Goal: Task Accomplishment & Management: Use online tool/utility

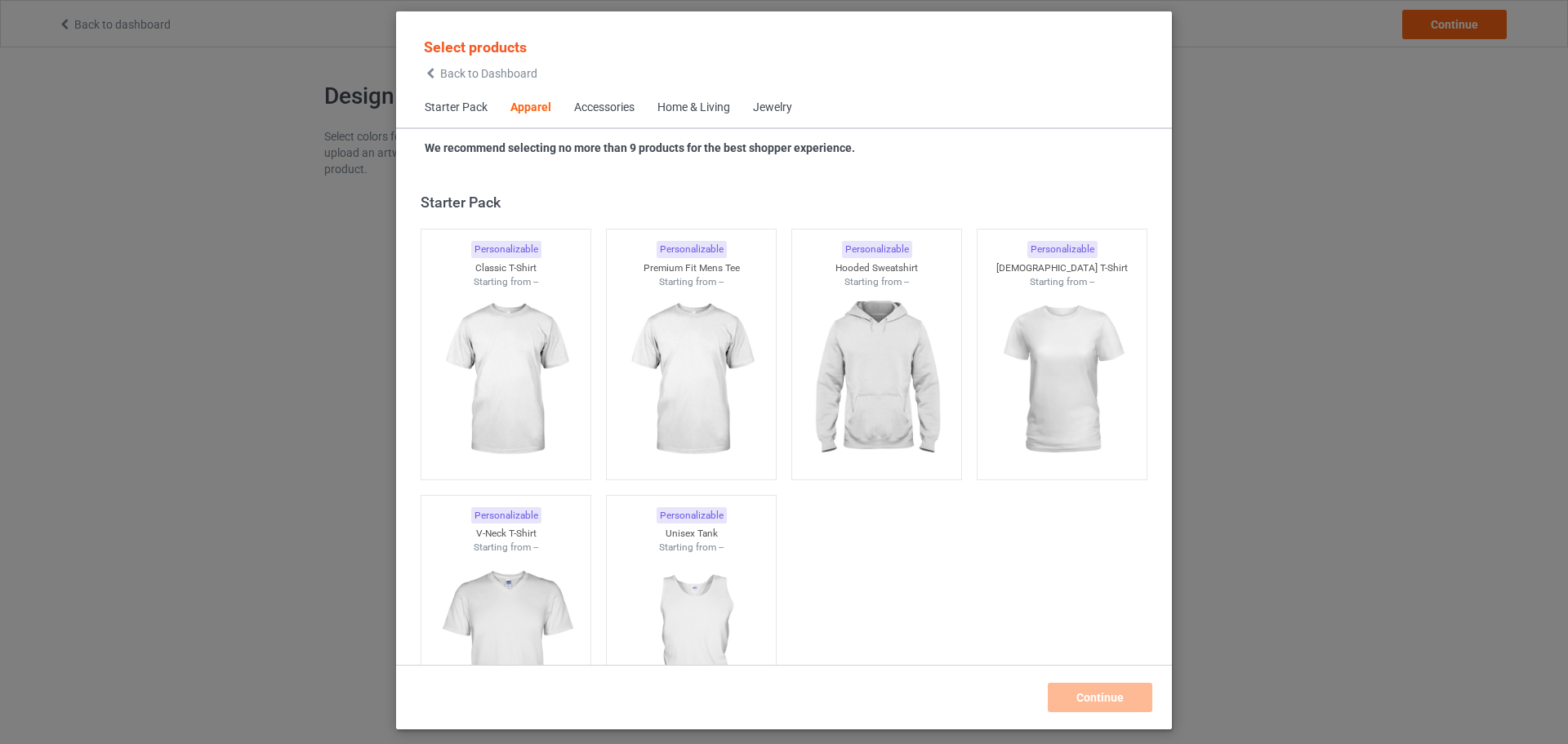
scroll to position [608, 0]
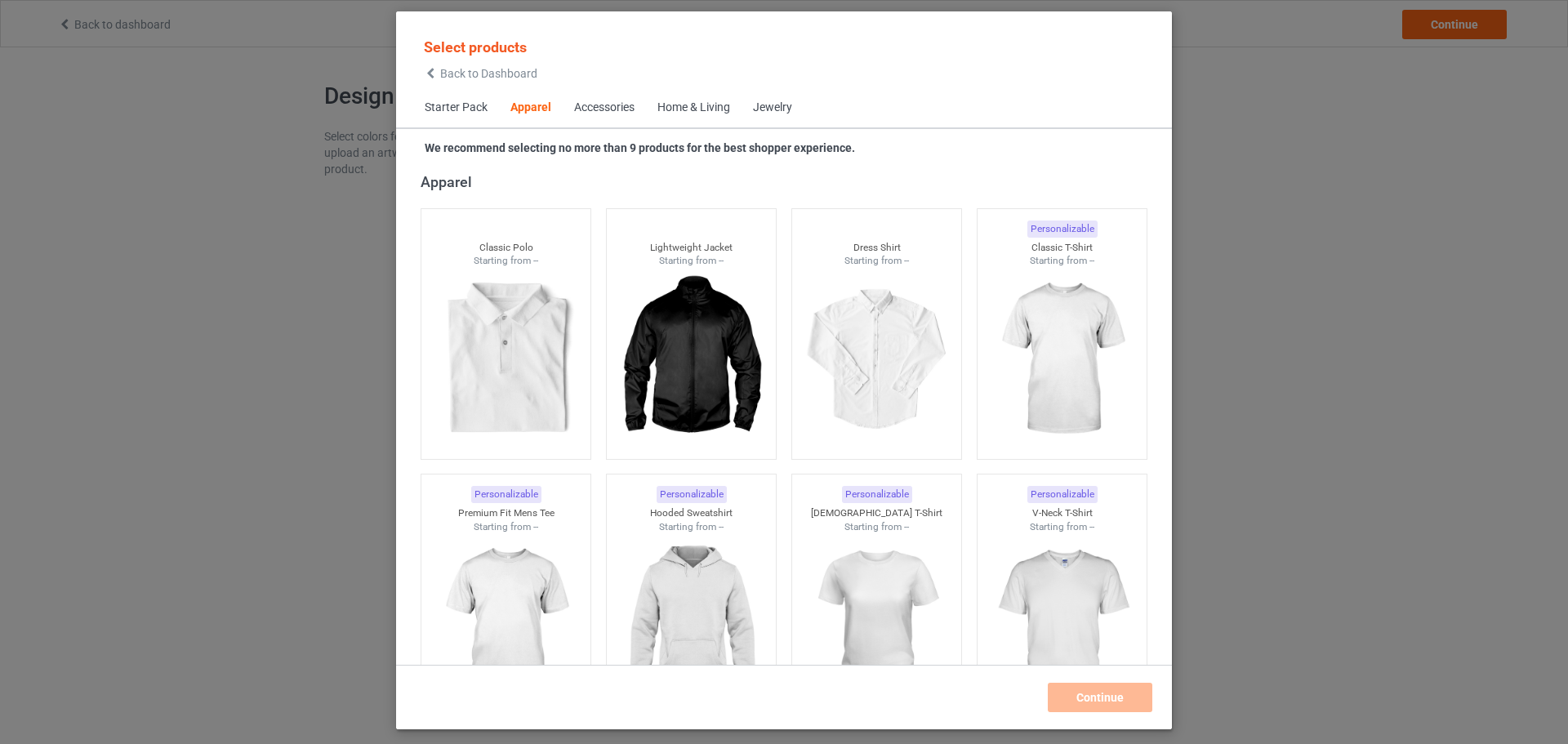
click at [465, 99] on span "Starter Pack" at bounding box center [456, 108] width 86 height 40
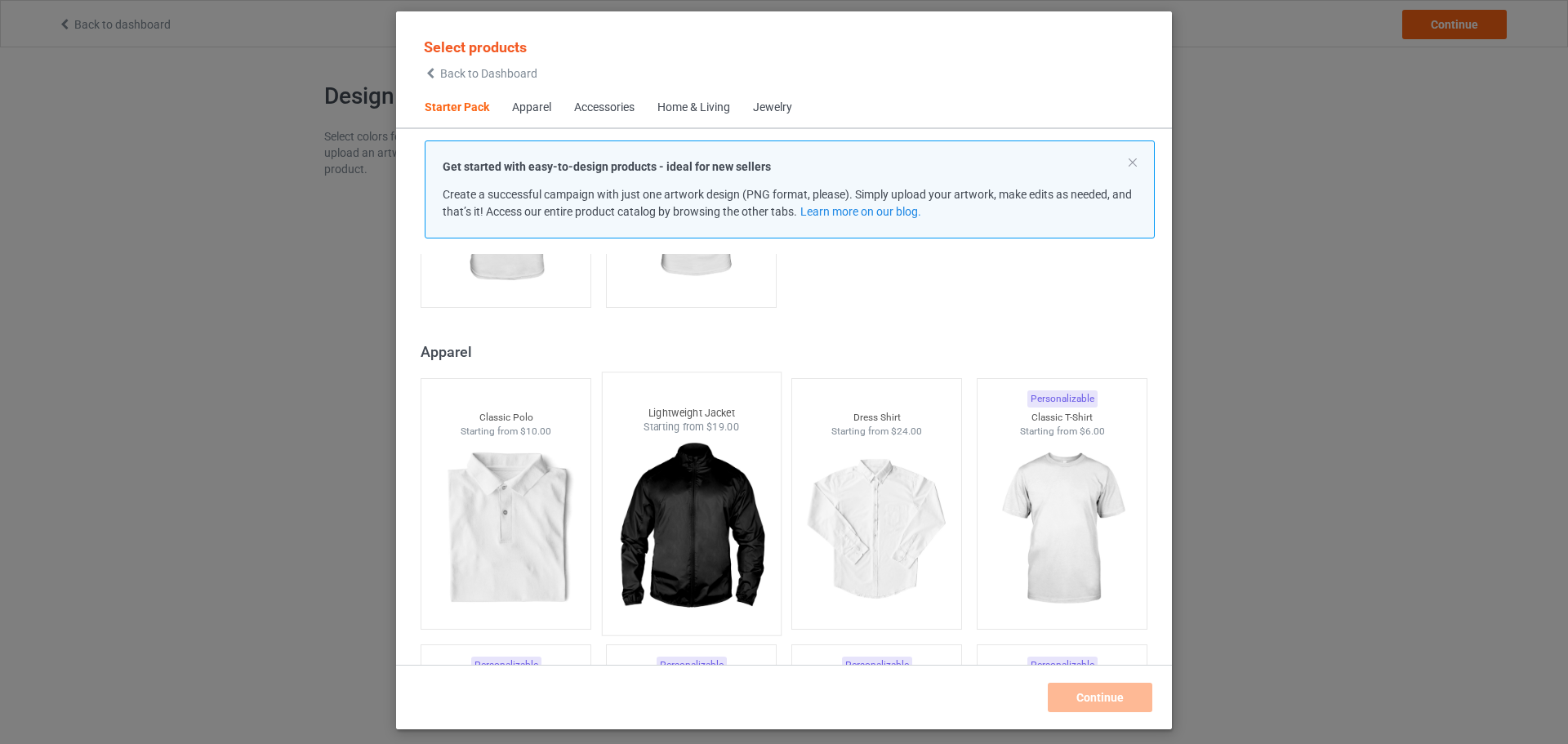
scroll to position [646, 0]
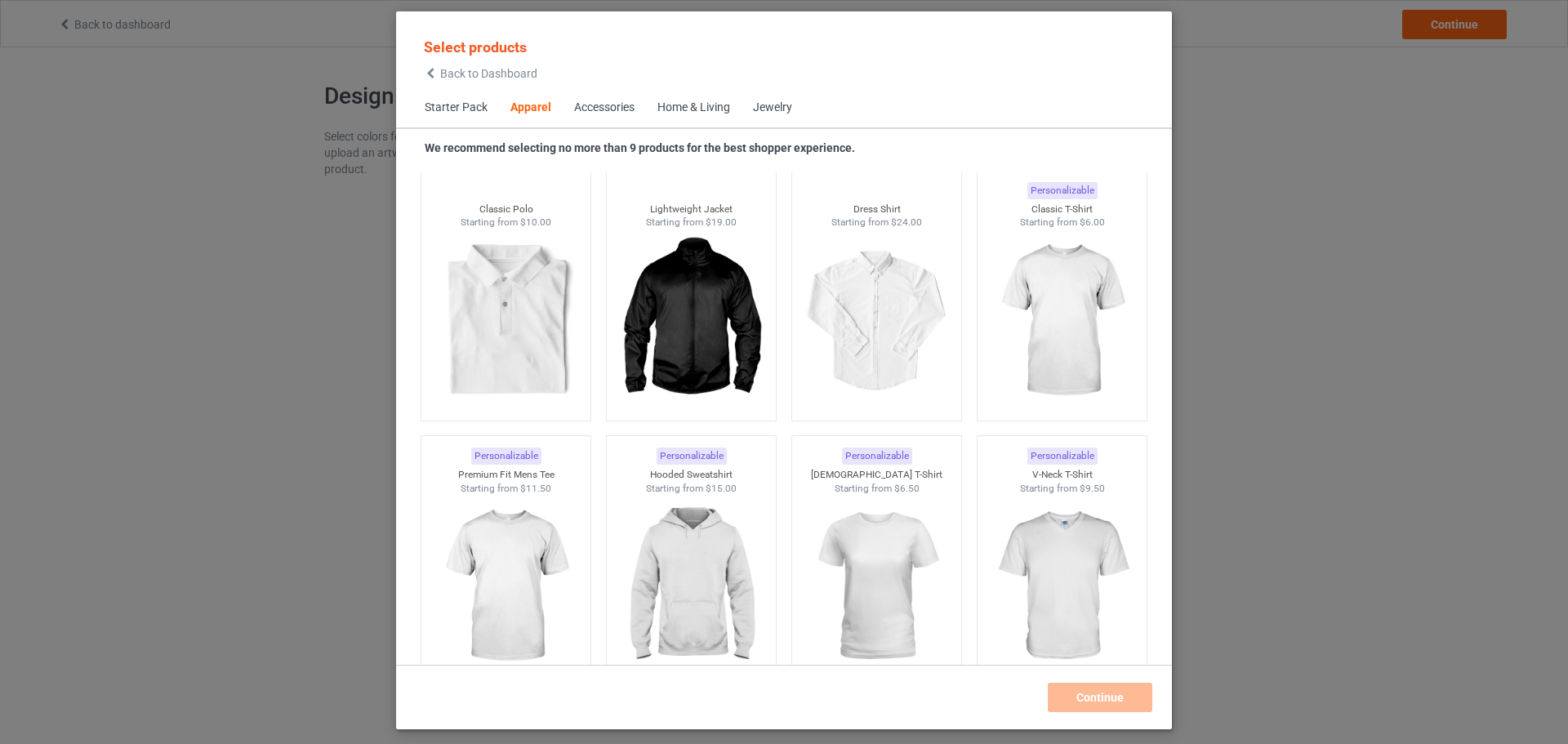
click at [458, 110] on span "Starter Pack" at bounding box center [456, 108] width 86 height 40
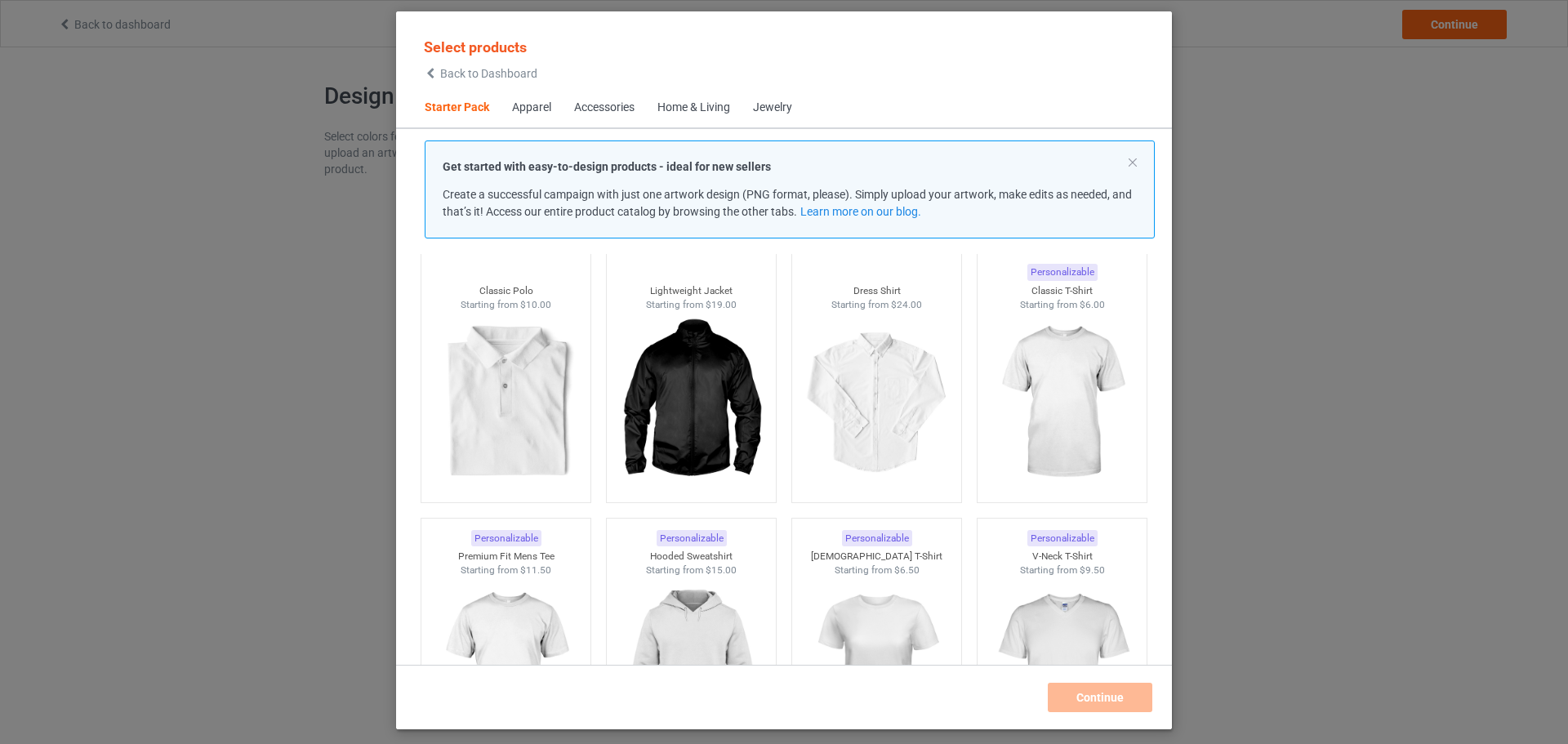
scroll to position [20, 0]
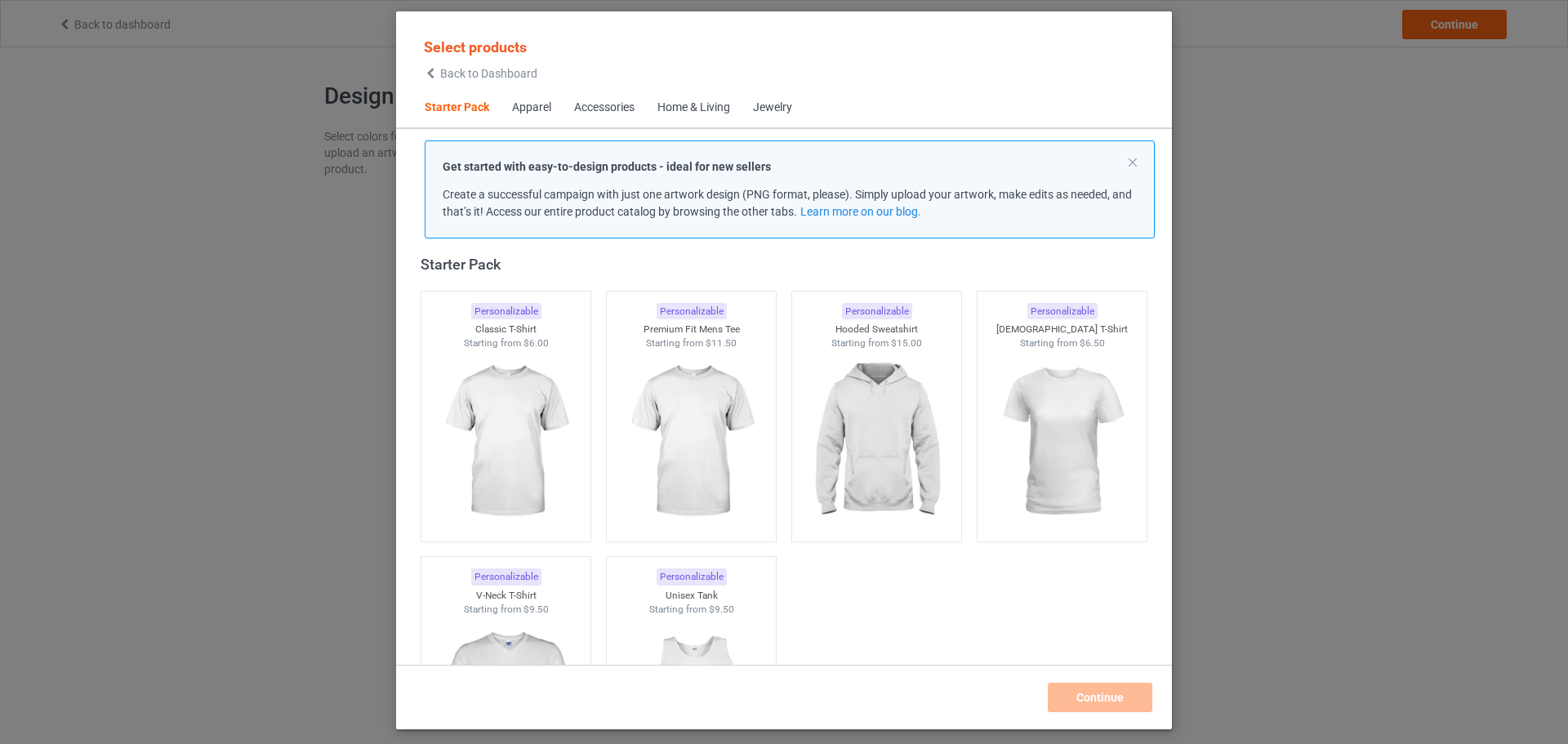
click at [525, 104] on div "Apparel" at bounding box center [532, 108] width 40 height 17
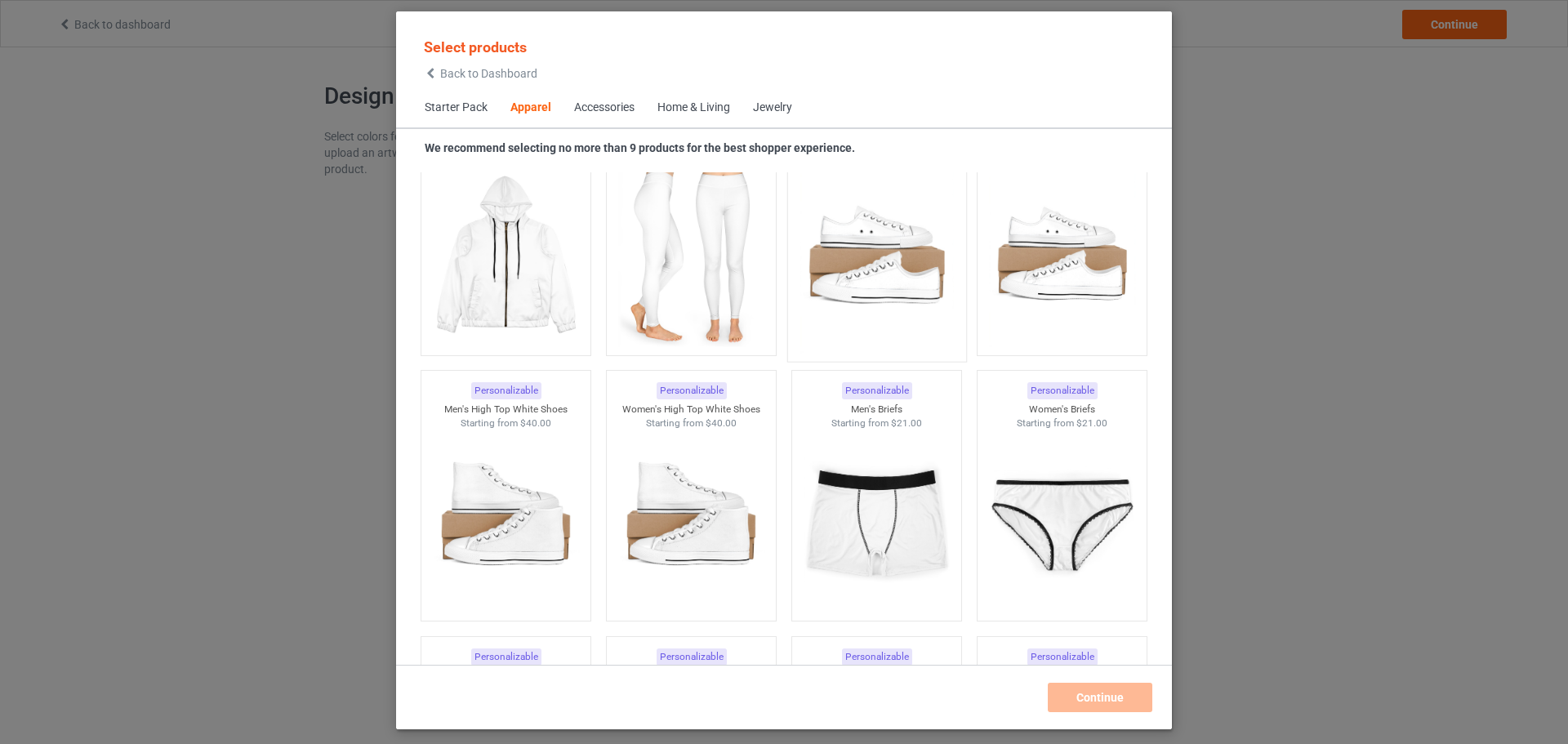
scroll to position [1751, 0]
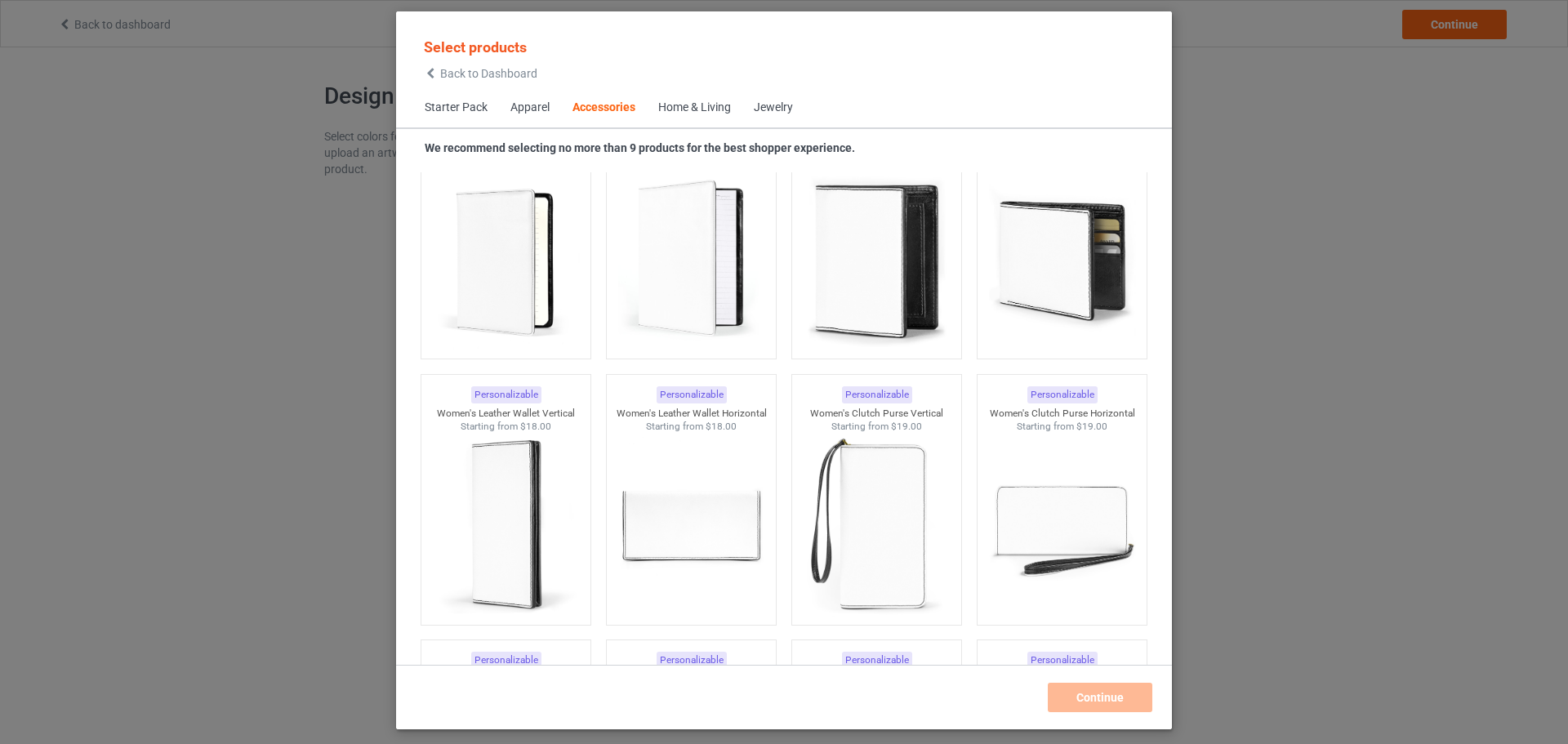
scroll to position [6595, 0]
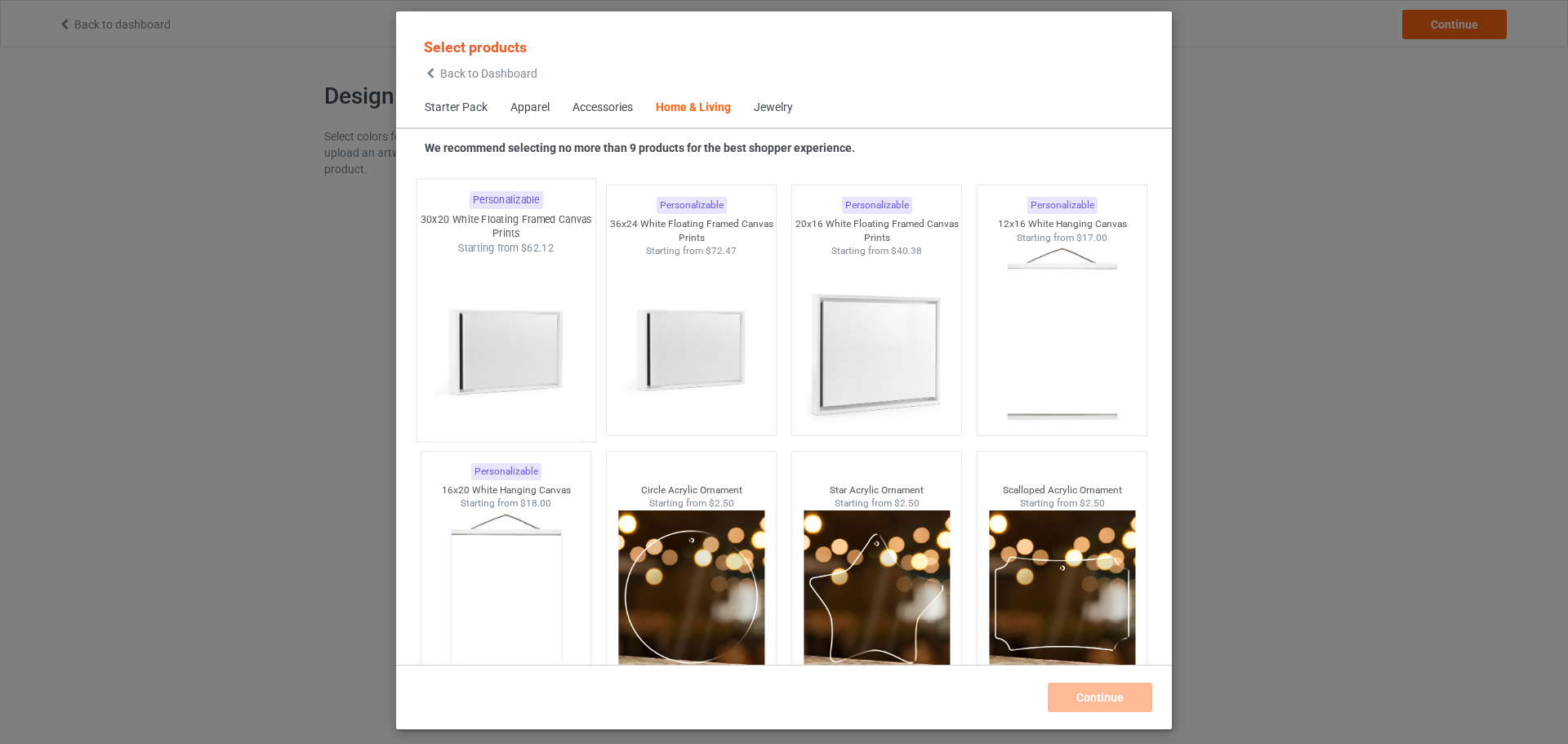
scroll to position [16963, 0]
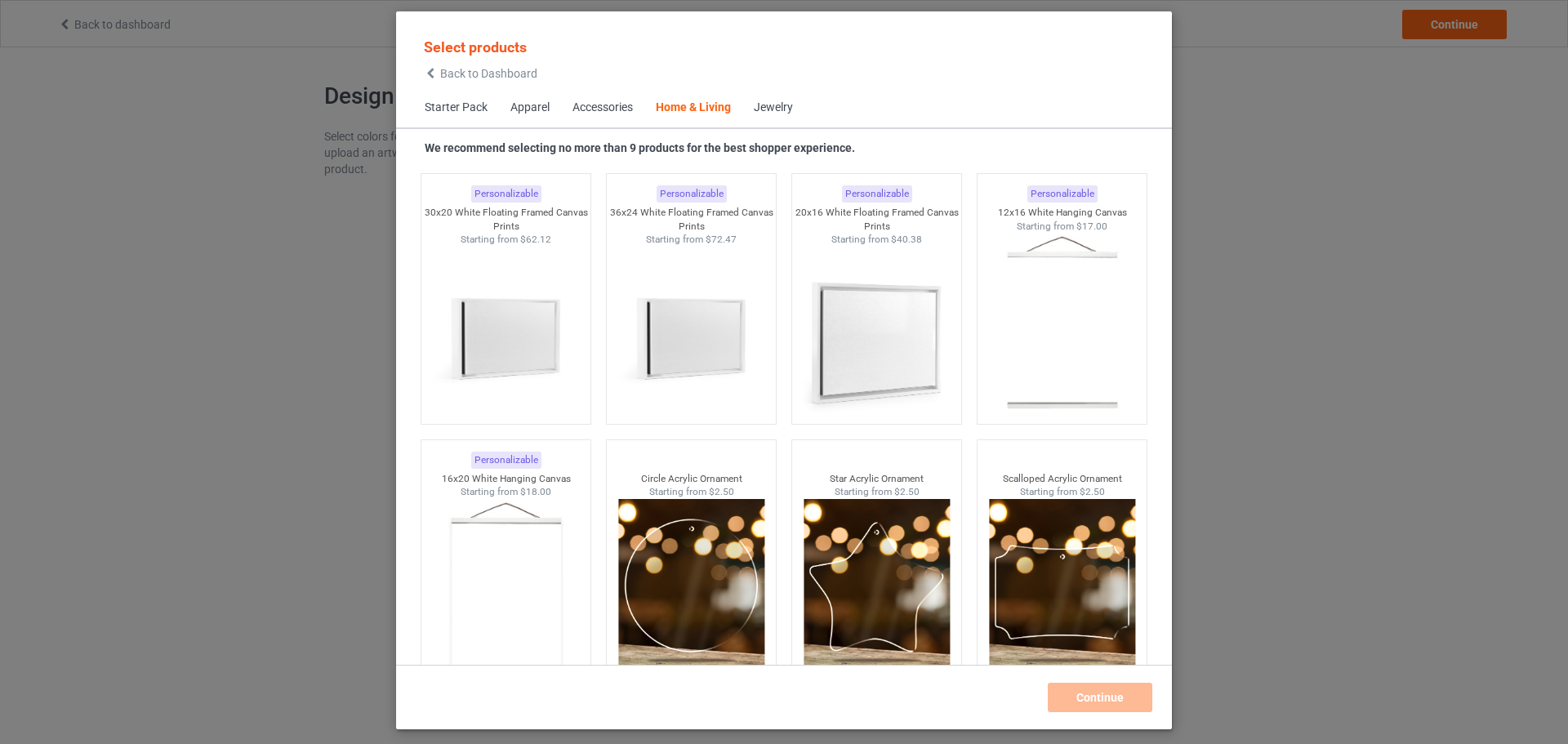
click at [245, 126] on div "Select products Back to Dashboard Starter Pack Apparel Accessories Home & Livin…" at bounding box center [784, 372] width 1568 height 744
click at [131, 61] on div "Select products Back to Dashboard Starter Pack Apparel Accessories Home & Livin…" at bounding box center [784, 372] width 1568 height 744
click at [1250, 139] on div "Select products Back to Dashboard Starter Pack Apparel Accessories Home & Livin…" at bounding box center [784, 372] width 1568 height 744
click at [74, 25] on div "Select products Back to Dashboard Starter Pack Apparel Accessories Home & Livin…" at bounding box center [784, 372] width 1568 height 744
click at [445, 74] on span "Back to Dashboard" at bounding box center [488, 74] width 97 height 13
